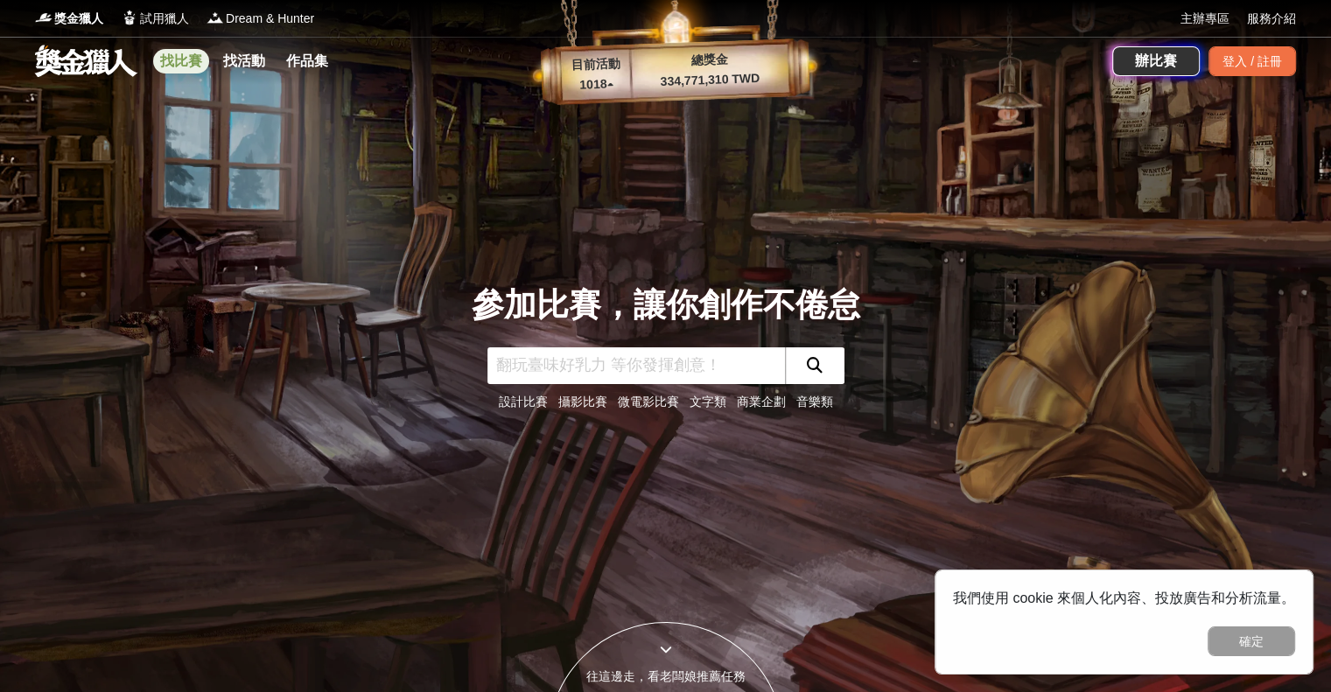
click at [205, 64] on link "找比賽" at bounding box center [181, 61] width 56 height 25
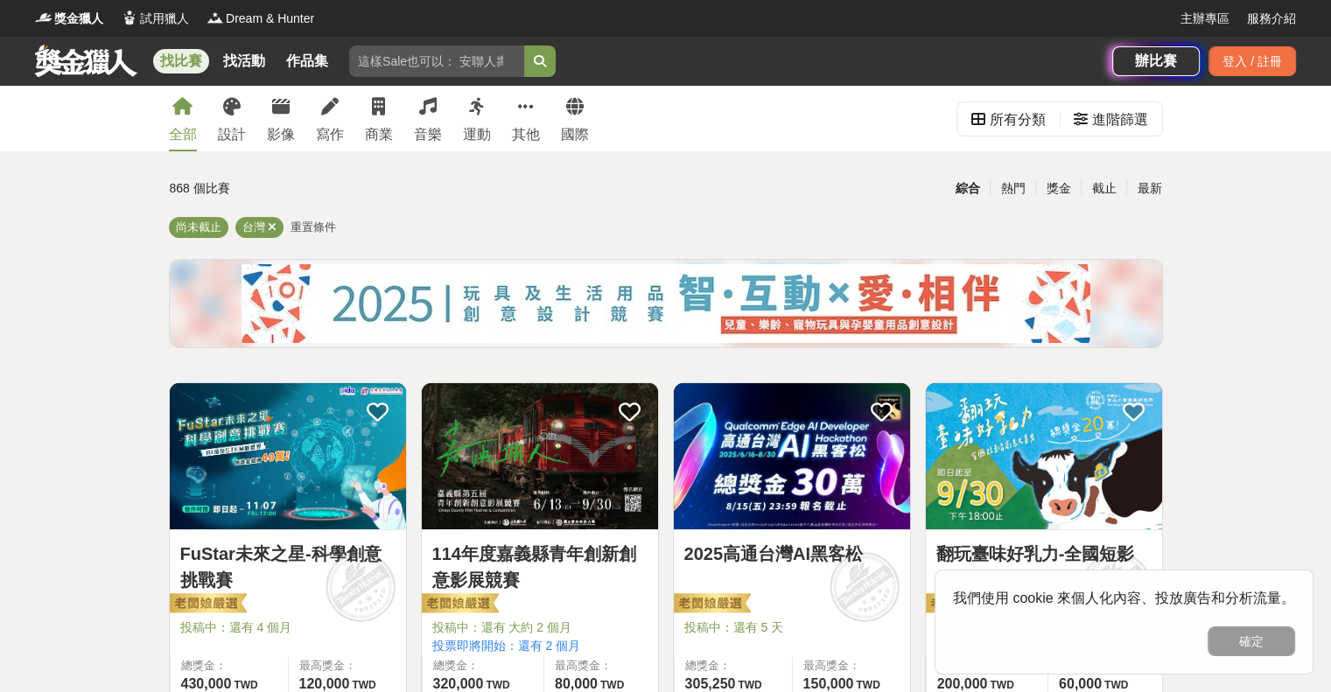
click at [394, 109] on div "全部 設計 影像 寫作 商業 音樂 運動 其他 國際" at bounding box center [378, 119] width 441 height 66
click at [362, 111] on div "全部 設計 影像 寫作 商業 音樂 運動 其他 國際" at bounding box center [378, 119] width 441 height 66
click at [384, 109] on icon at bounding box center [378, 107] width 13 height 18
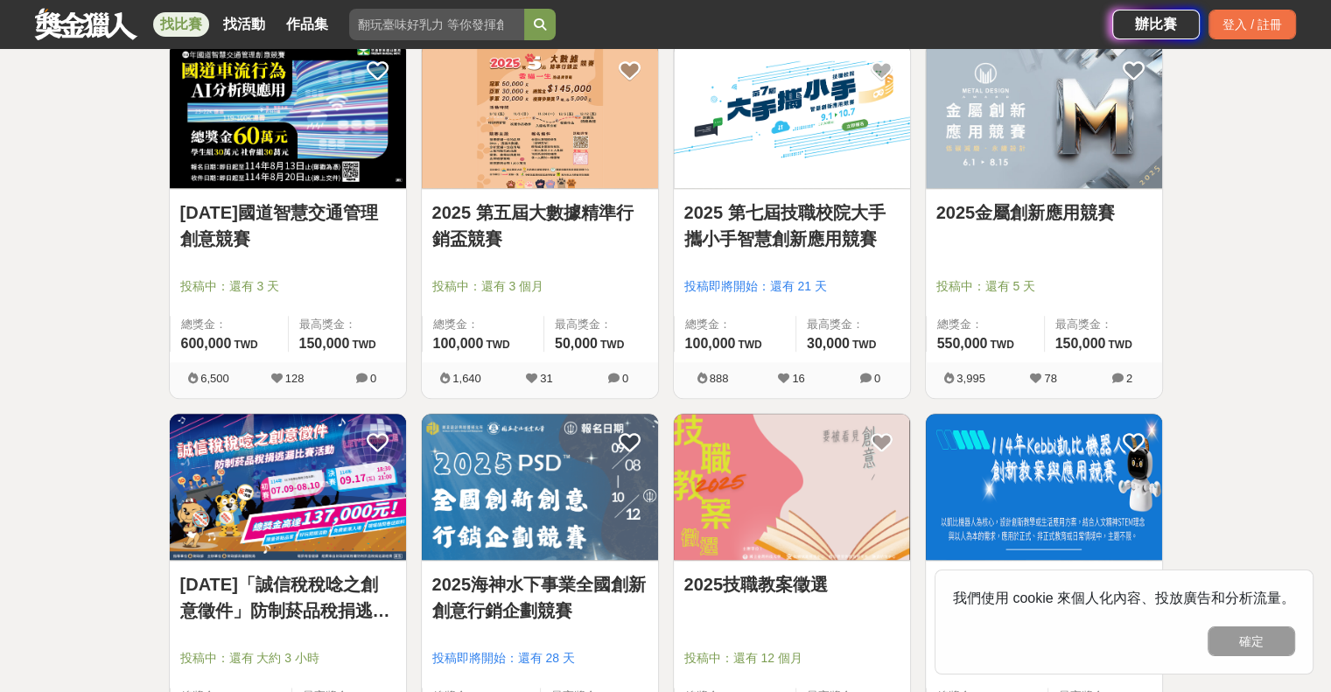
scroll to position [1838, 0]
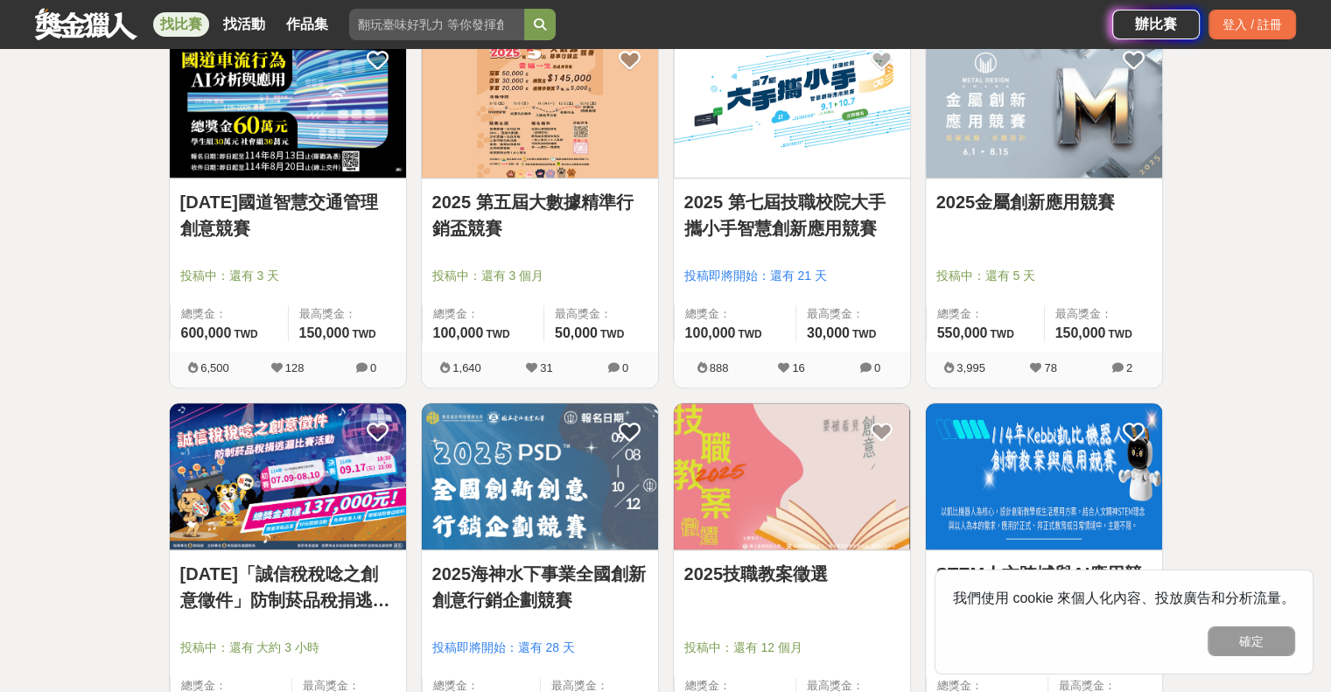
click at [245, 87] on img at bounding box center [288, 105] width 236 height 146
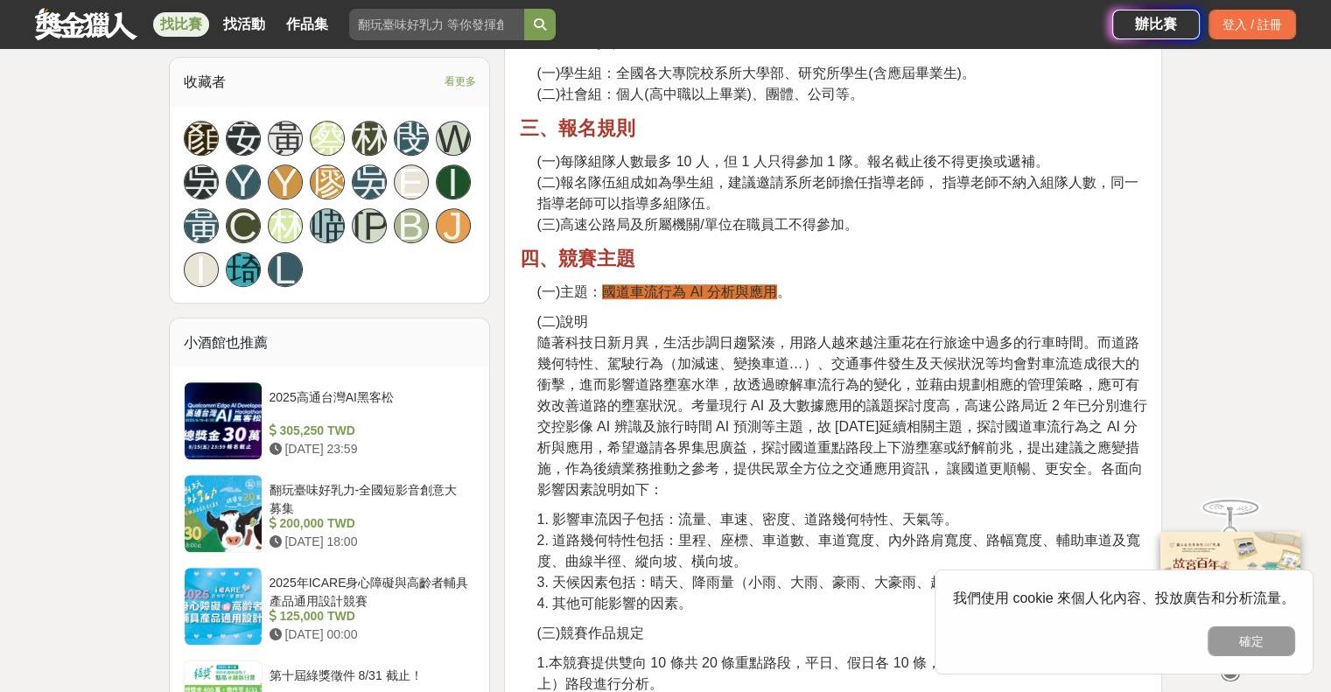
scroll to position [1138, 0]
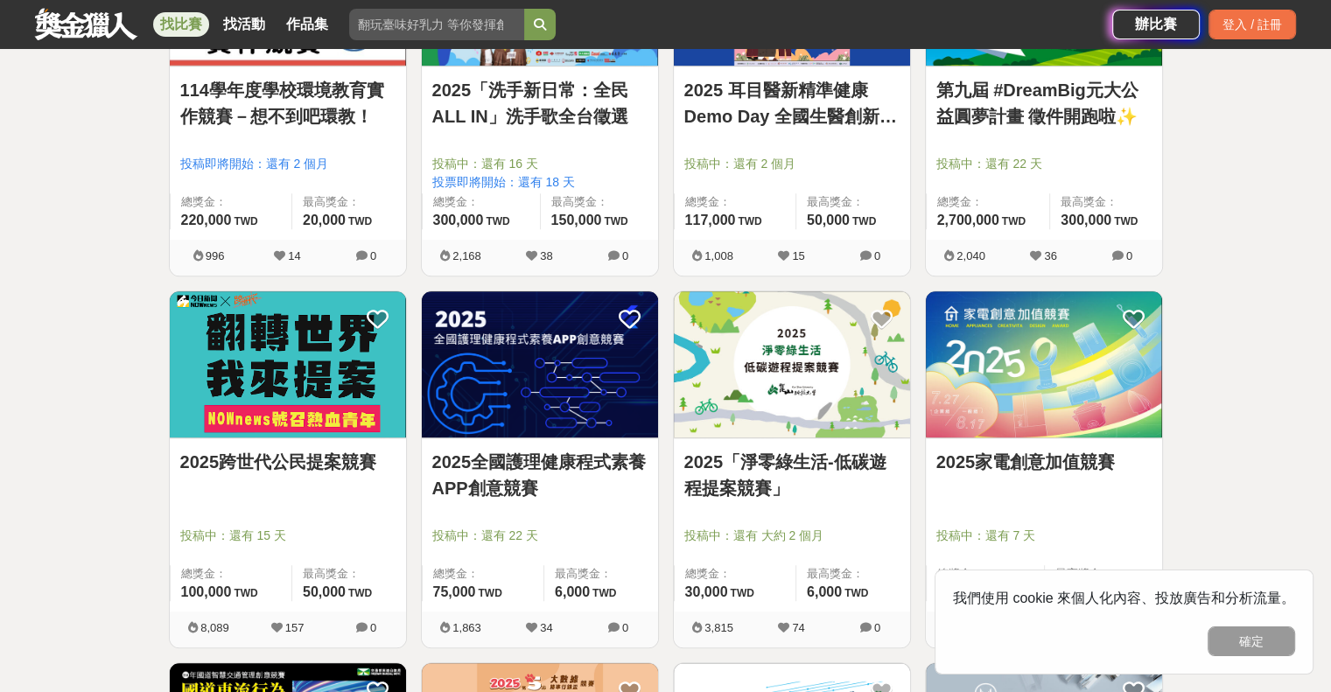
scroll to position [1226, 0]
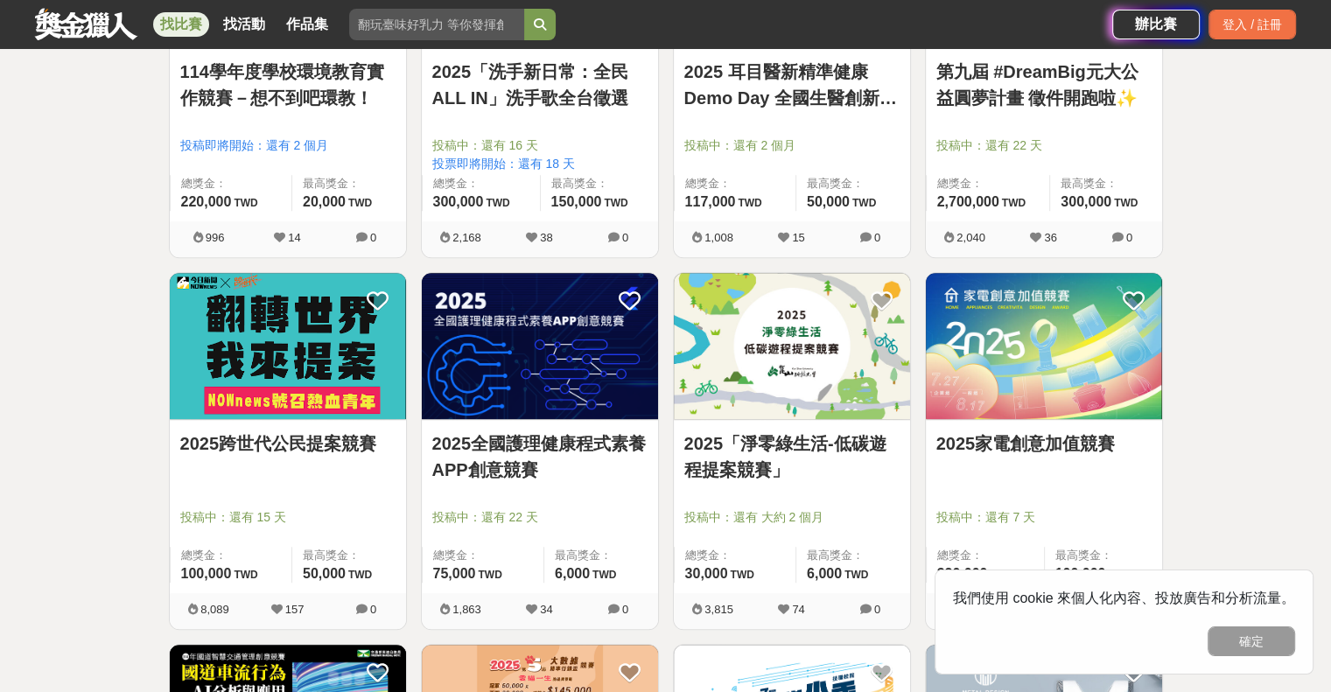
click at [690, 283] on img at bounding box center [792, 346] width 236 height 146
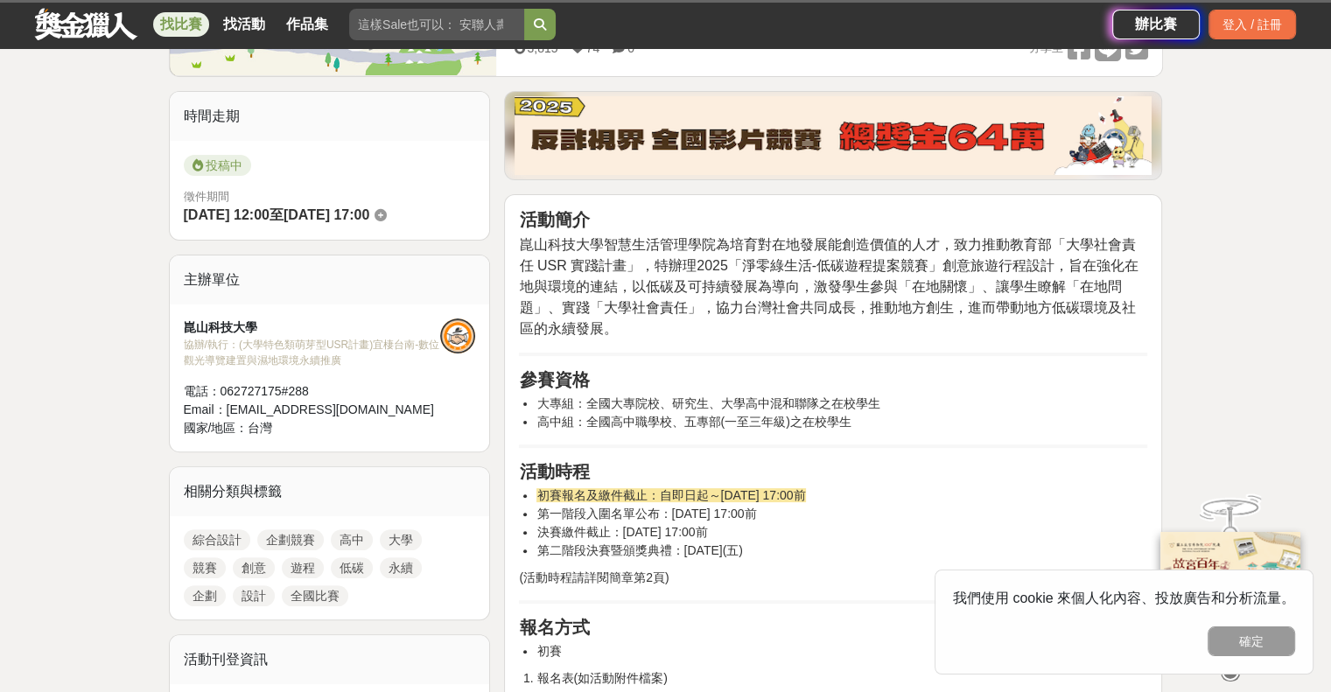
scroll to position [438, 0]
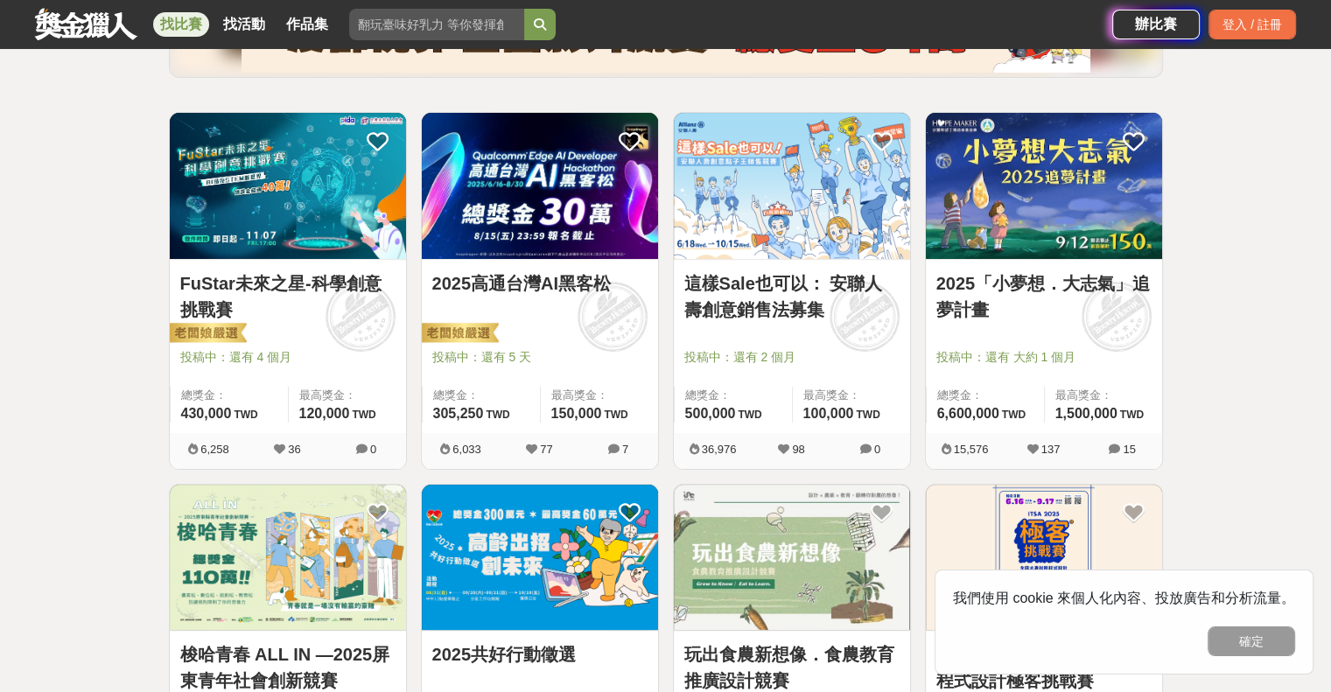
scroll to position [263, 0]
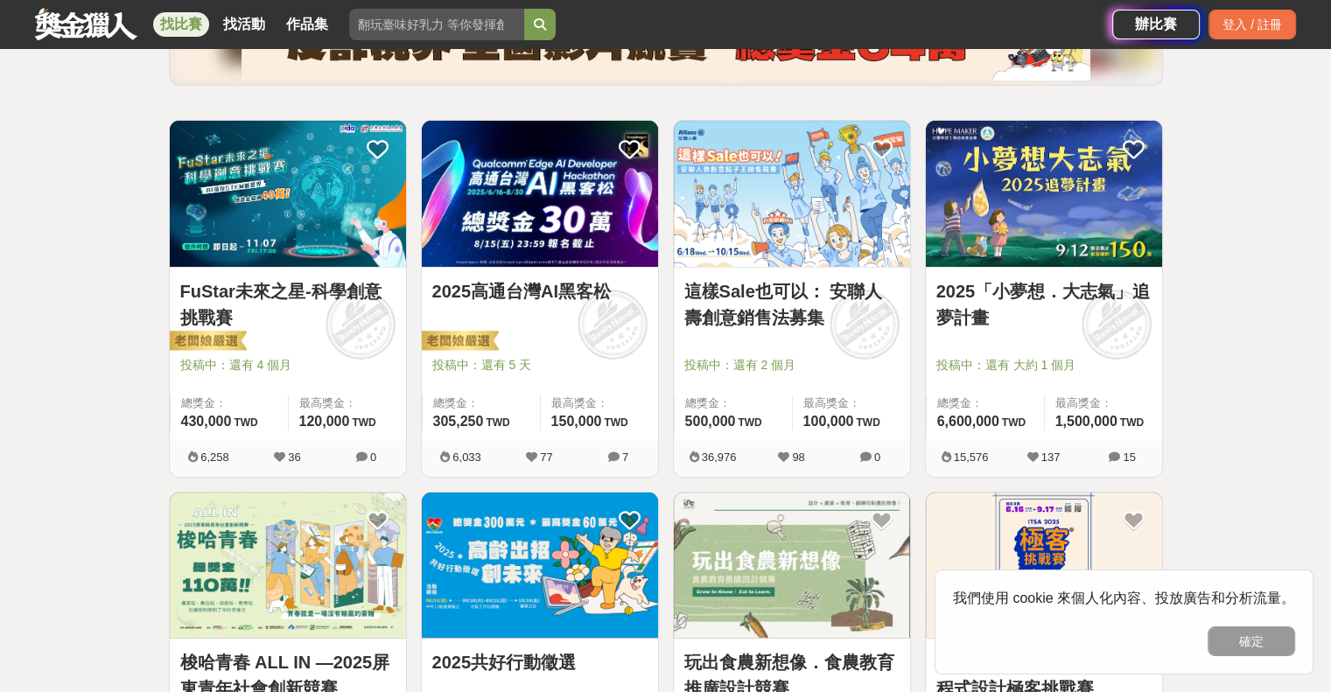
click at [738, 229] on img at bounding box center [792, 194] width 236 height 146
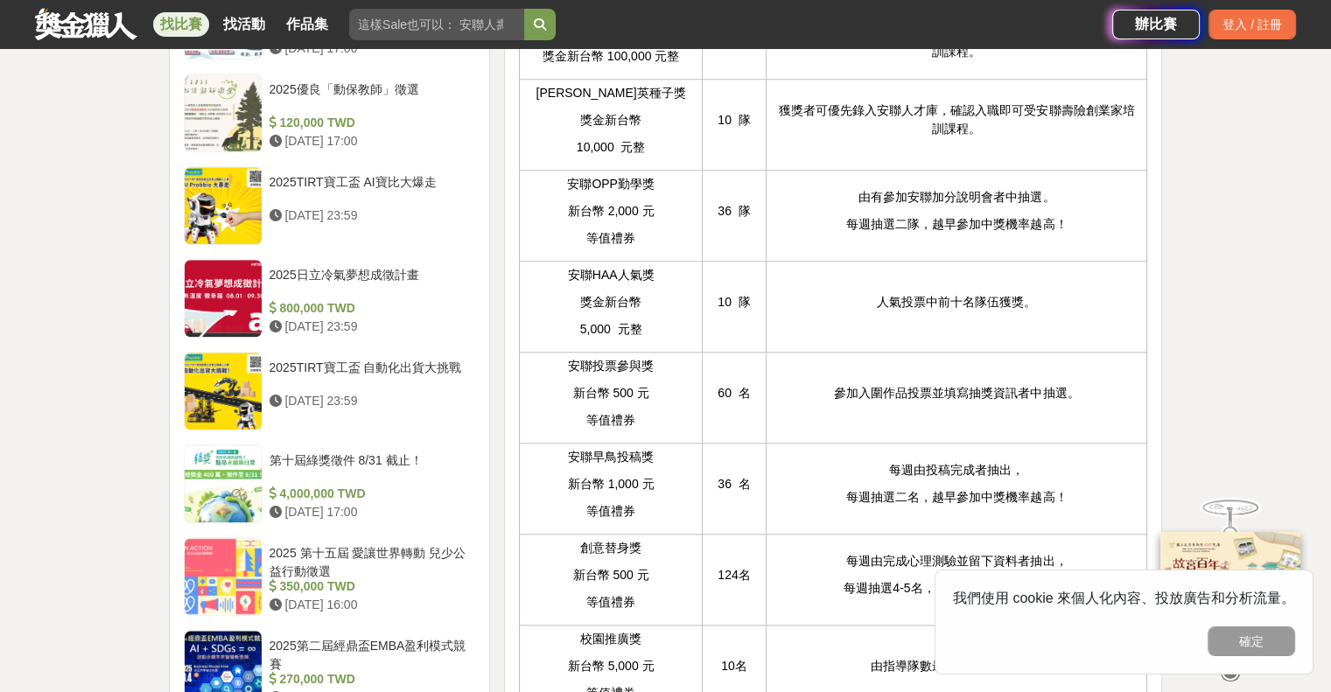
scroll to position [1838, 0]
